Goal: Task Accomplishment & Management: Manage account settings

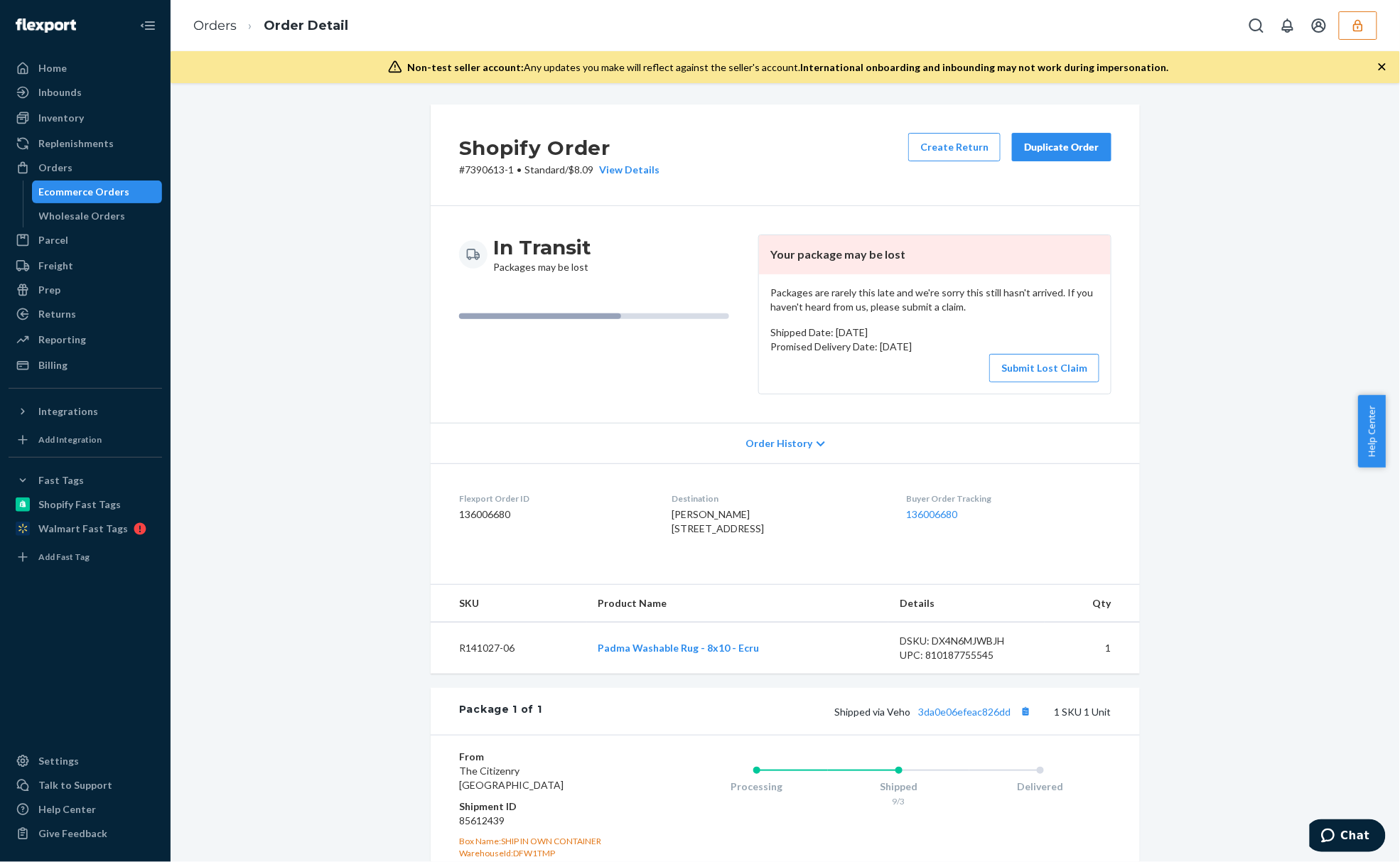
click at [1358, 38] on button "button" at bounding box center [1358, 25] width 38 height 28
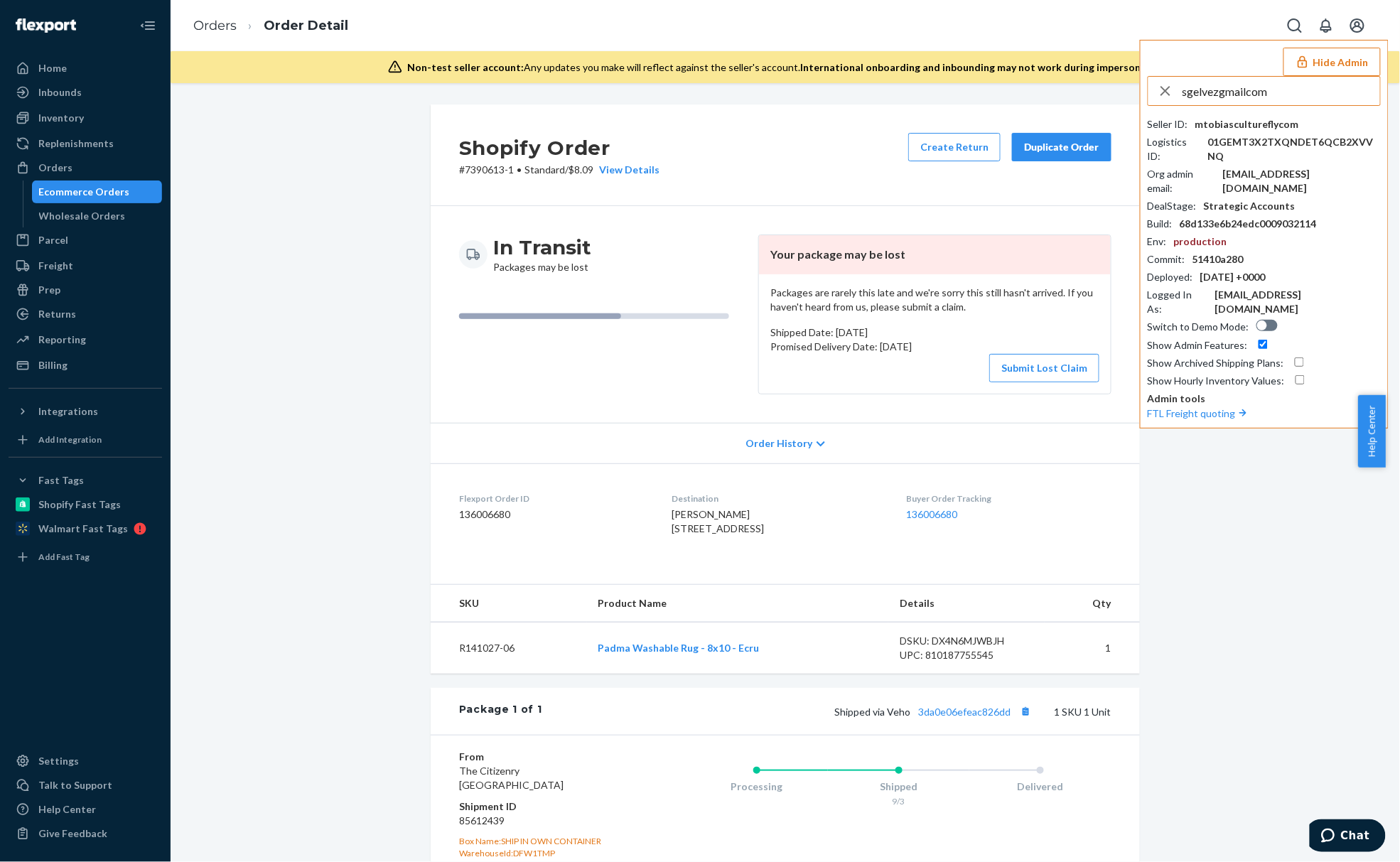
type input "sgelvezgmailcom"
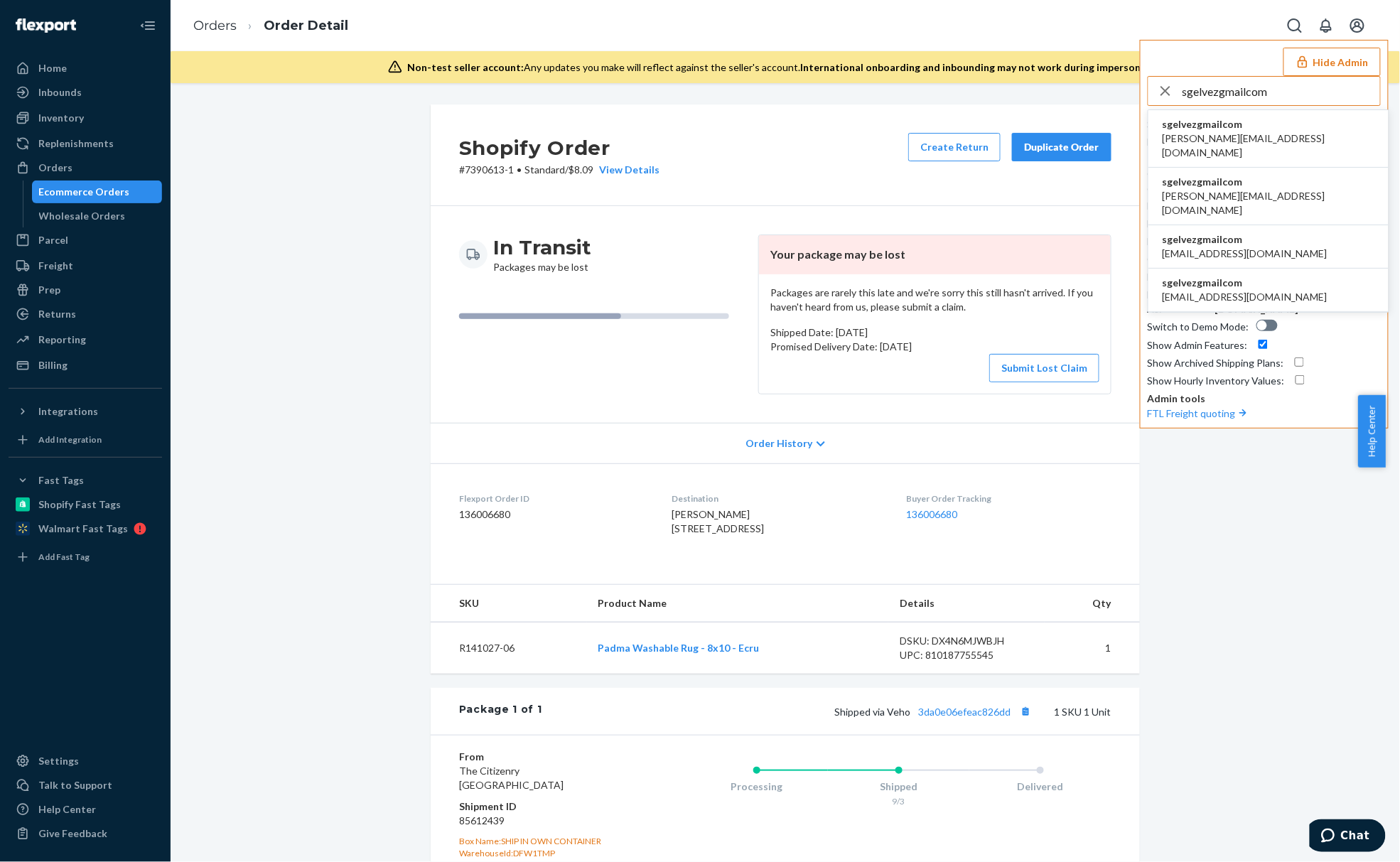
click at [1288, 90] on input "sgelvezgmailcom" at bounding box center [1281, 91] width 198 height 28
click at [1277, 131] on li "sgelvezgmailcom [PERSON_NAME][EMAIL_ADDRESS][DOMAIN_NAME]" at bounding box center [1268, 139] width 240 height 58
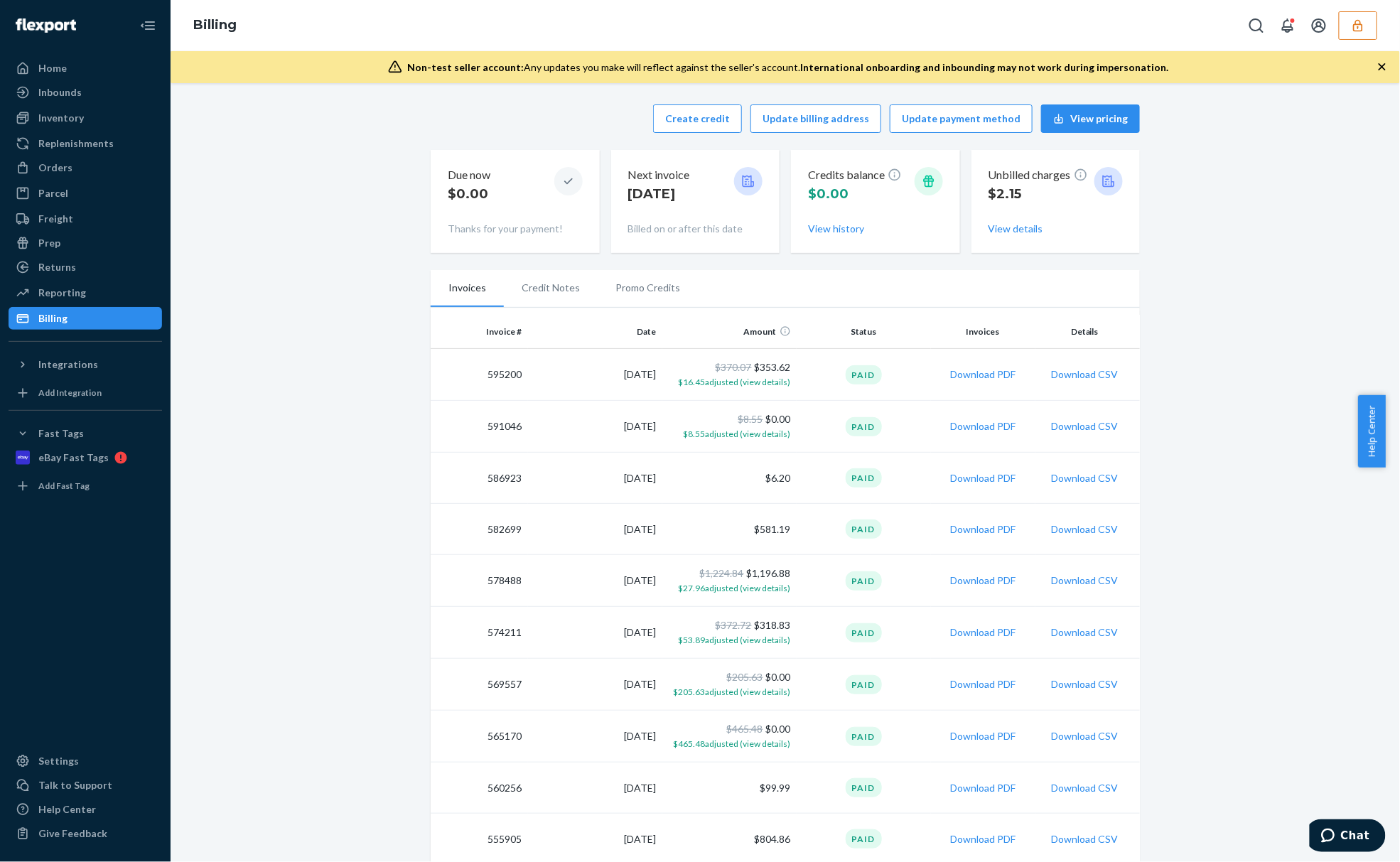
click at [784, 429] on td "$8.55 $0.00 $8.55 adjusted (view details)" at bounding box center [729, 427] width 134 height 52
drag, startPoint x: 797, startPoint y: 362, endPoint x: 712, endPoint y: 362, distance: 85.3
click at [712, 362] on tr "595200 9/16/2025 $370.07 $353.62 $16.45 adjusted (view details) Paid Download P…" at bounding box center [785, 375] width 709 height 52
click at [801, 364] on td "Paid" at bounding box center [863, 375] width 134 height 52
drag, startPoint x: 788, startPoint y: 369, endPoint x: 708, endPoint y: 364, distance: 80.4
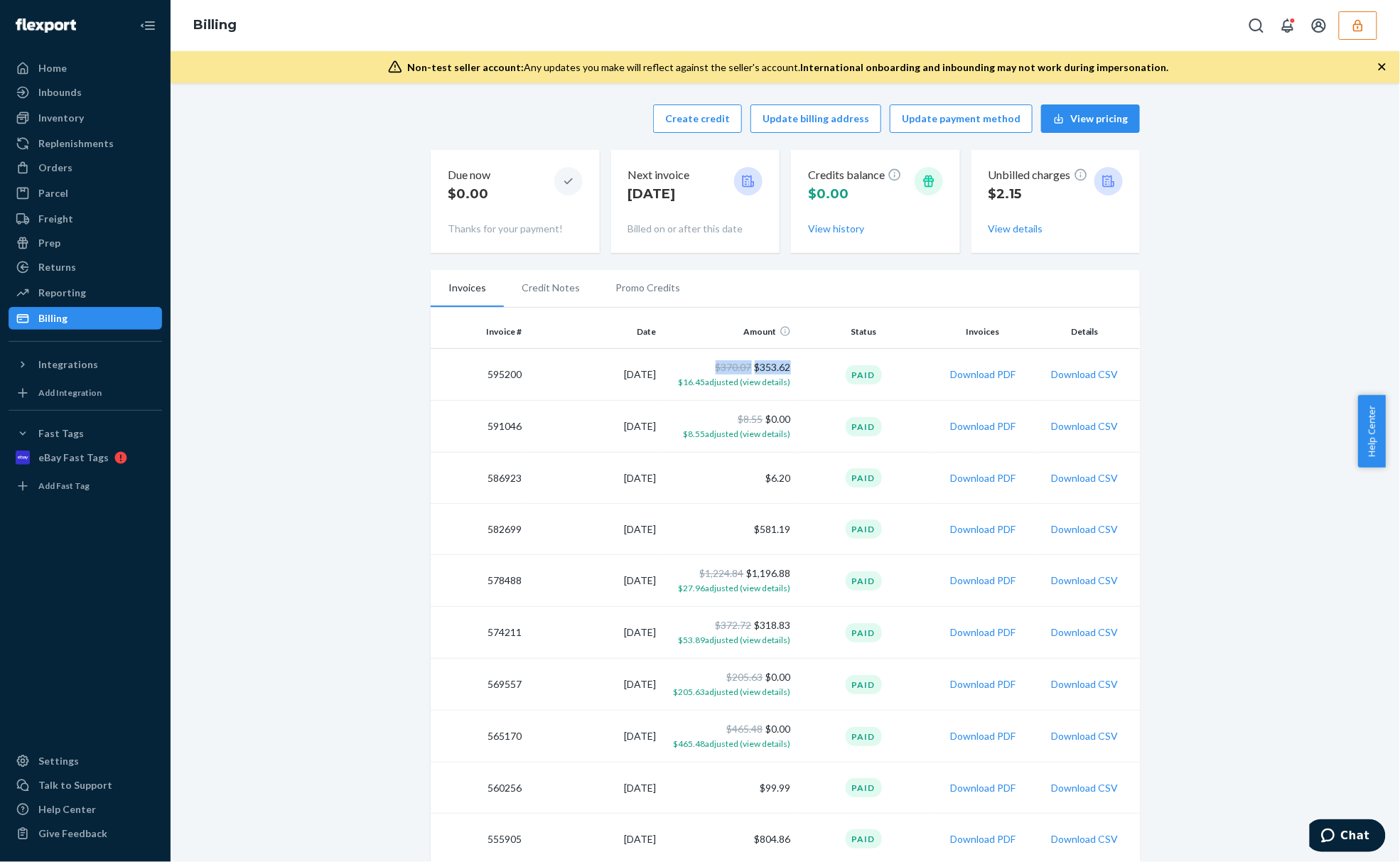
click at [708, 364] on td "$370.07 $353.62 $16.45 adjusted (view details)" at bounding box center [729, 375] width 134 height 52
click at [674, 226] on p "Billed on or after this date" at bounding box center [695, 229] width 135 height 14
drag, startPoint x: 791, startPoint y: 362, endPoint x: 749, endPoint y: 365, distance: 42.8
click at [749, 365] on tr "595200 9/16/2025 $370.07 $353.62 $16.45 adjusted (view details) Paid Download P…" at bounding box center [785, 375] width 709 height 52
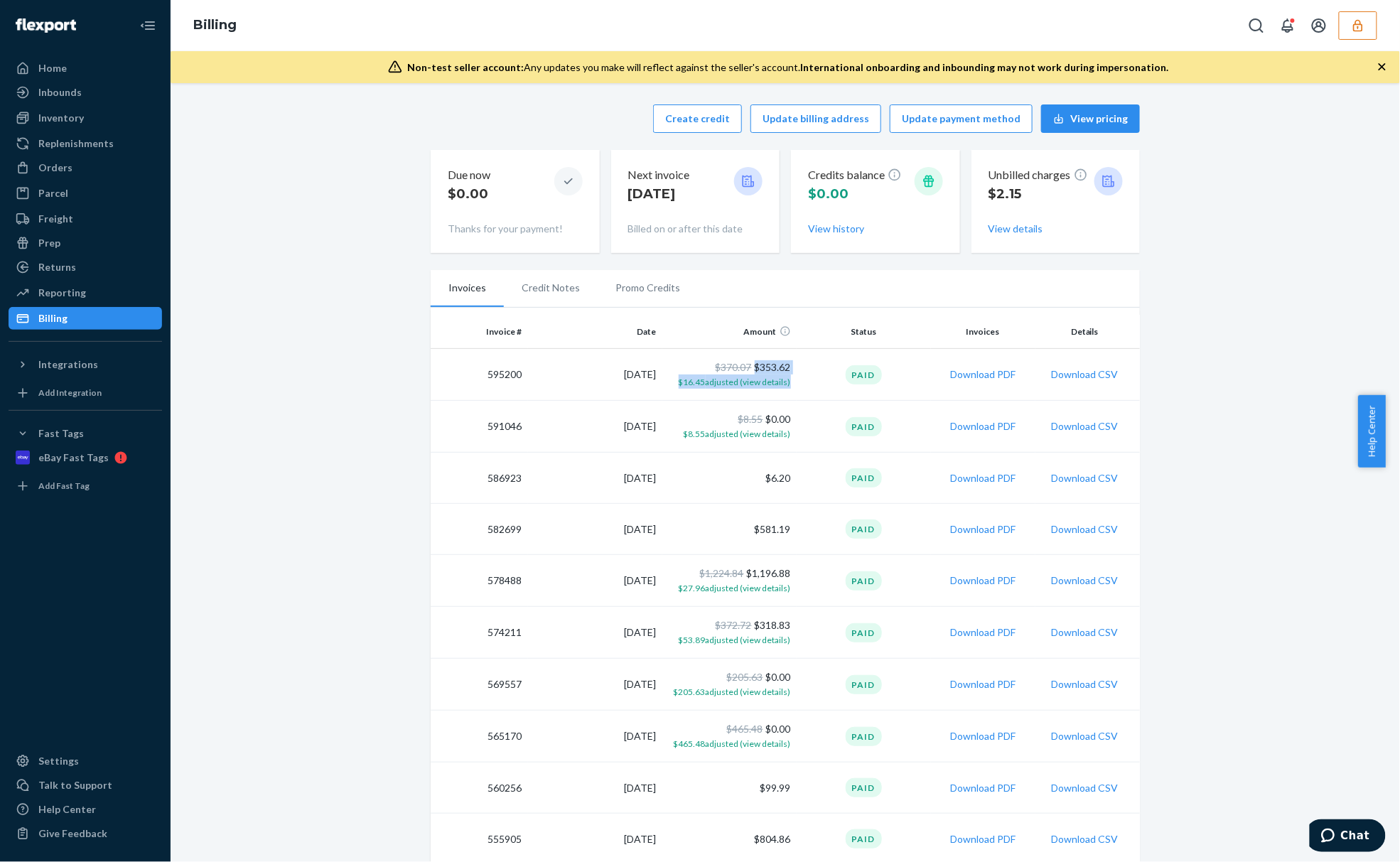
click at [796, 364] on td "Paid" at bounding box center [863, 375] width 134 height 52
click at [796, 370] on td "Paid" at bounding box center [863, 375] width 134 height 52
drag, startPoint x: 791, startPoint y: 367, endPoint x: 752, endPoint y: 356, distance: 40.7
click at [751, 357] on tr "595200 9/16/2025 $370.07 $353.62 $16.45 adjusted (view details) Paid Download P…" at bounding box center [785, 375] width 709 height 52
click at [754, 356] on td "$370.07 $353.62 $16.45 adjusted (view details)" at bounding box center [729, 375] width 134 height 52
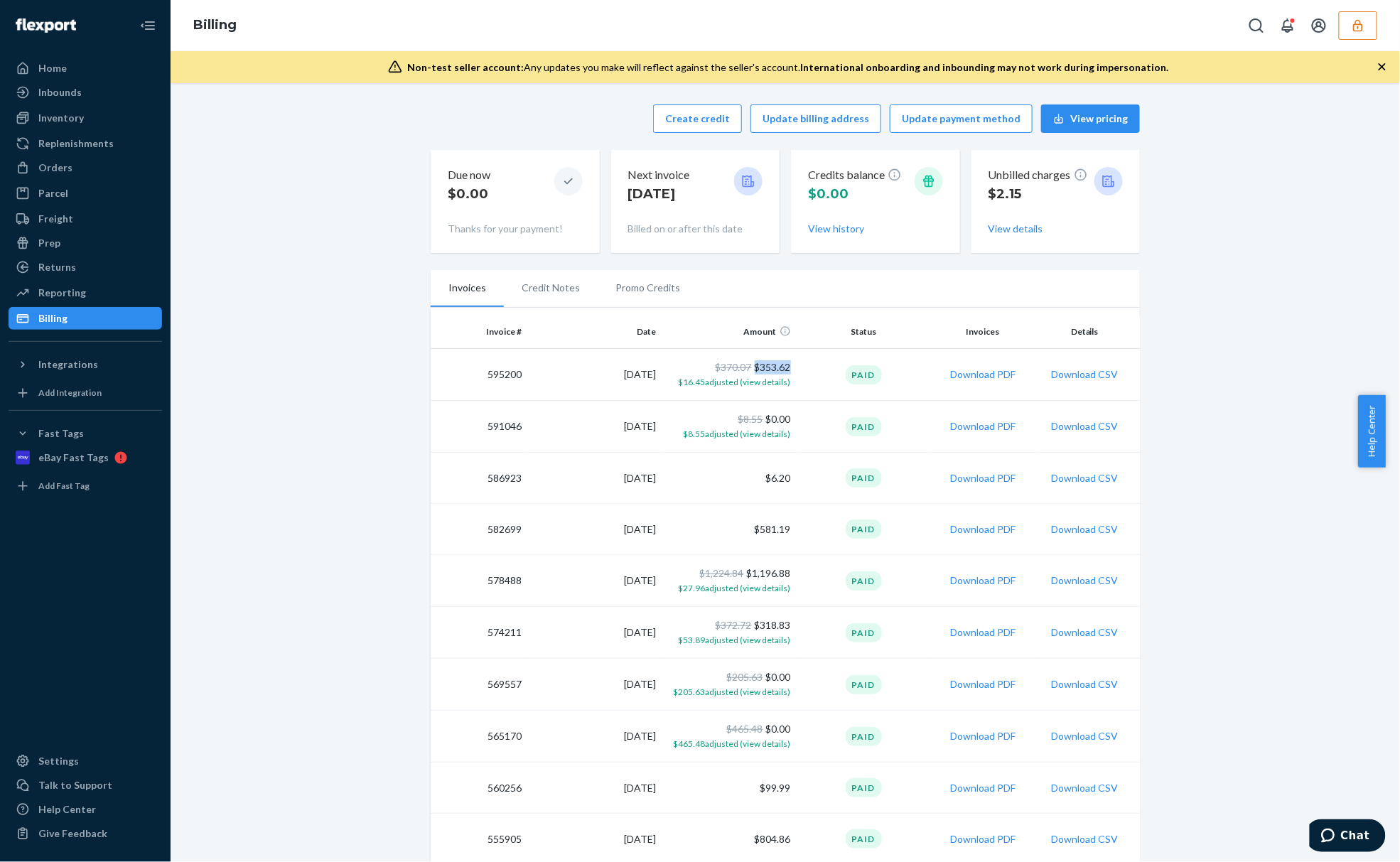
copy td "$353.62"
drag, startPoint x: 748, startPoint y: 367, endPoint x: 782, endPoint y: 367, distance: 34.1
click at [782, 367] on td "$370.07 $353.62 $16.45 adjusted (view details)" at bounding box center [729, 375] width 134 height 52
click at [1002, 373] on button "Download PDF" at bounding box center [982, 374] width 65 height 14
